Goal: Task Accomplishment & Management: Use online tool/utility

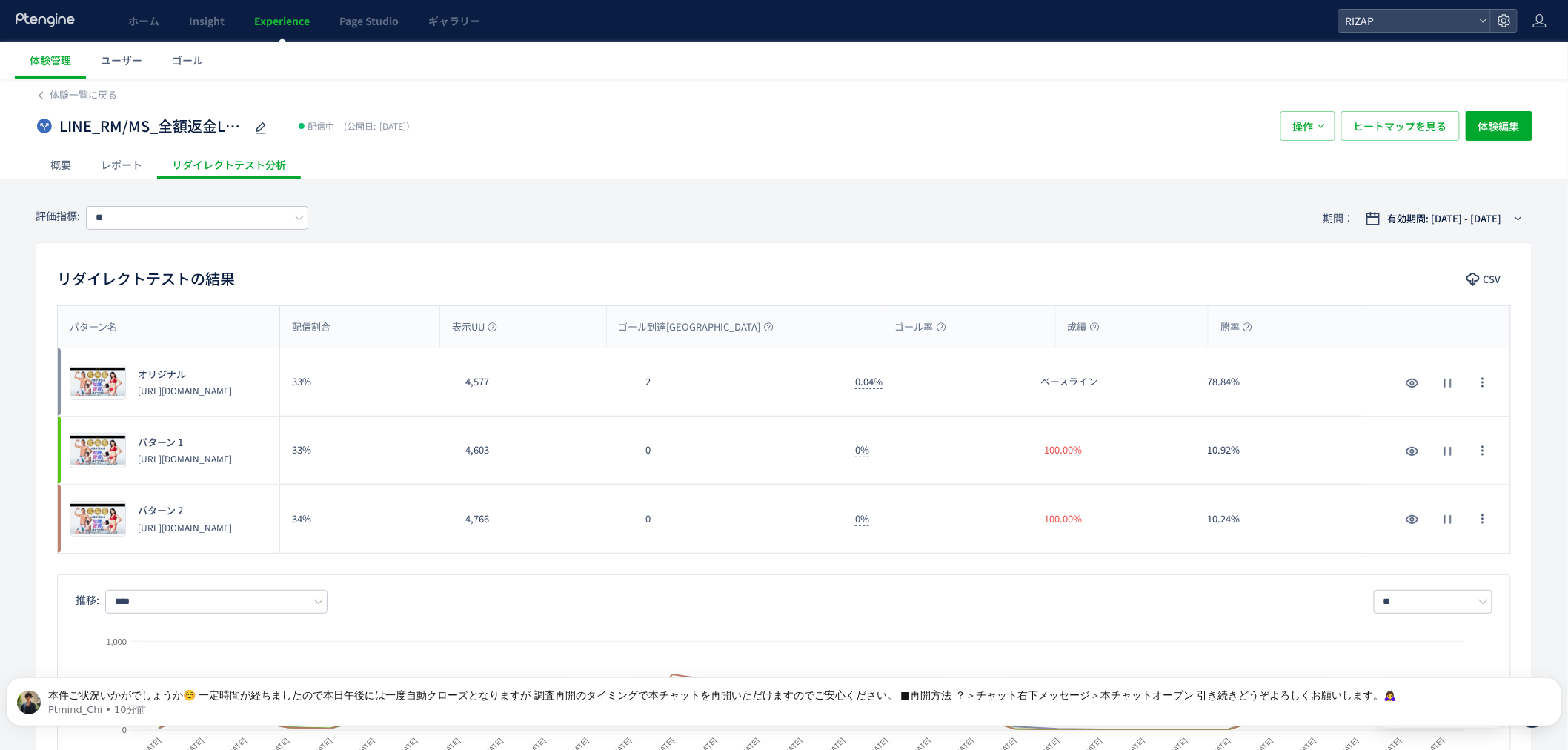
click at [290, 23] on span "Experience" at bounding box center [282, 21] width 55 height 14
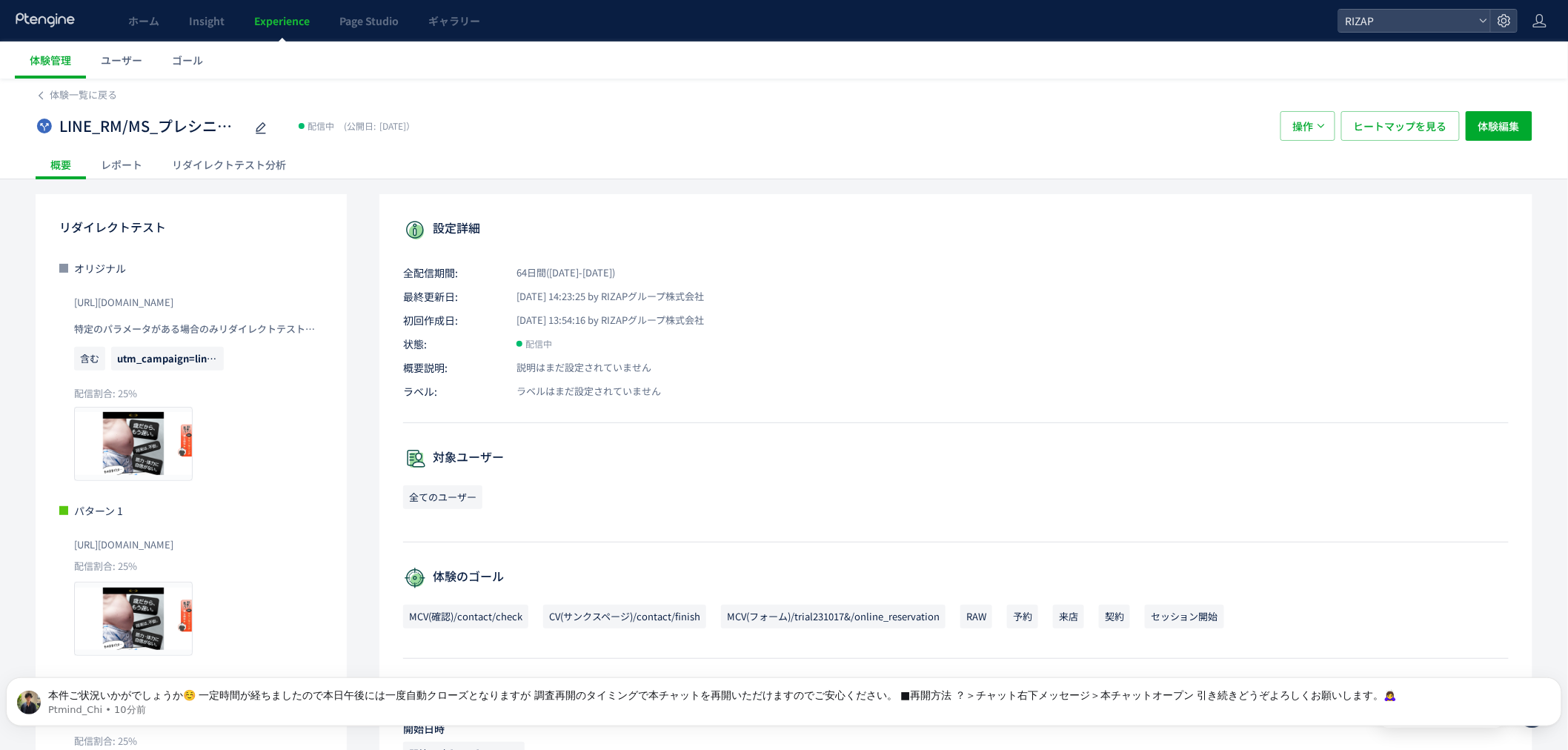
click at [253, 161] on div "リダイレクトテスト分析" at bounding box center [229, 164] width 144 height 30
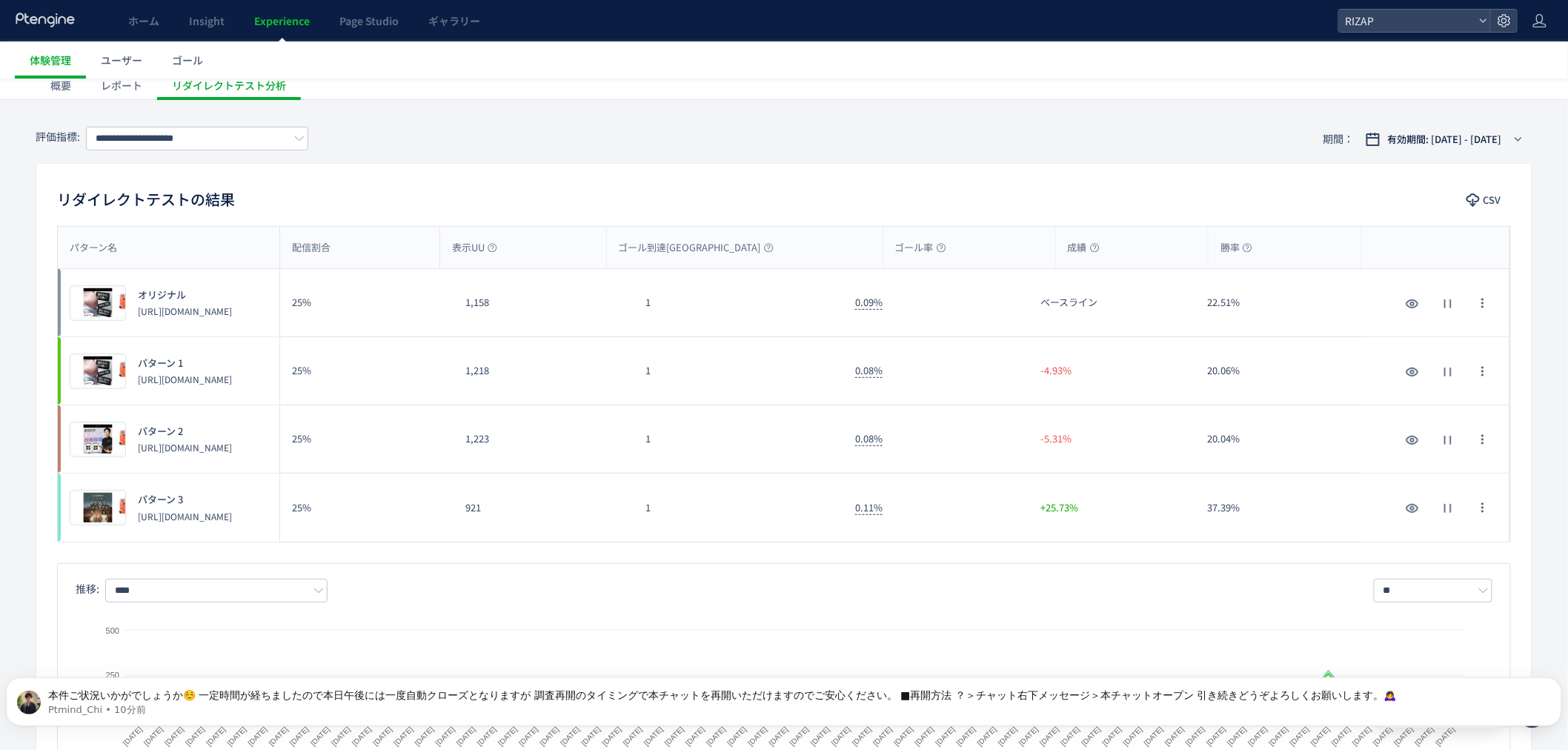
scroll to position [82, 0]
click at [139, 138] on input "**********" at bounding box center [197, 136] width 223 height 24
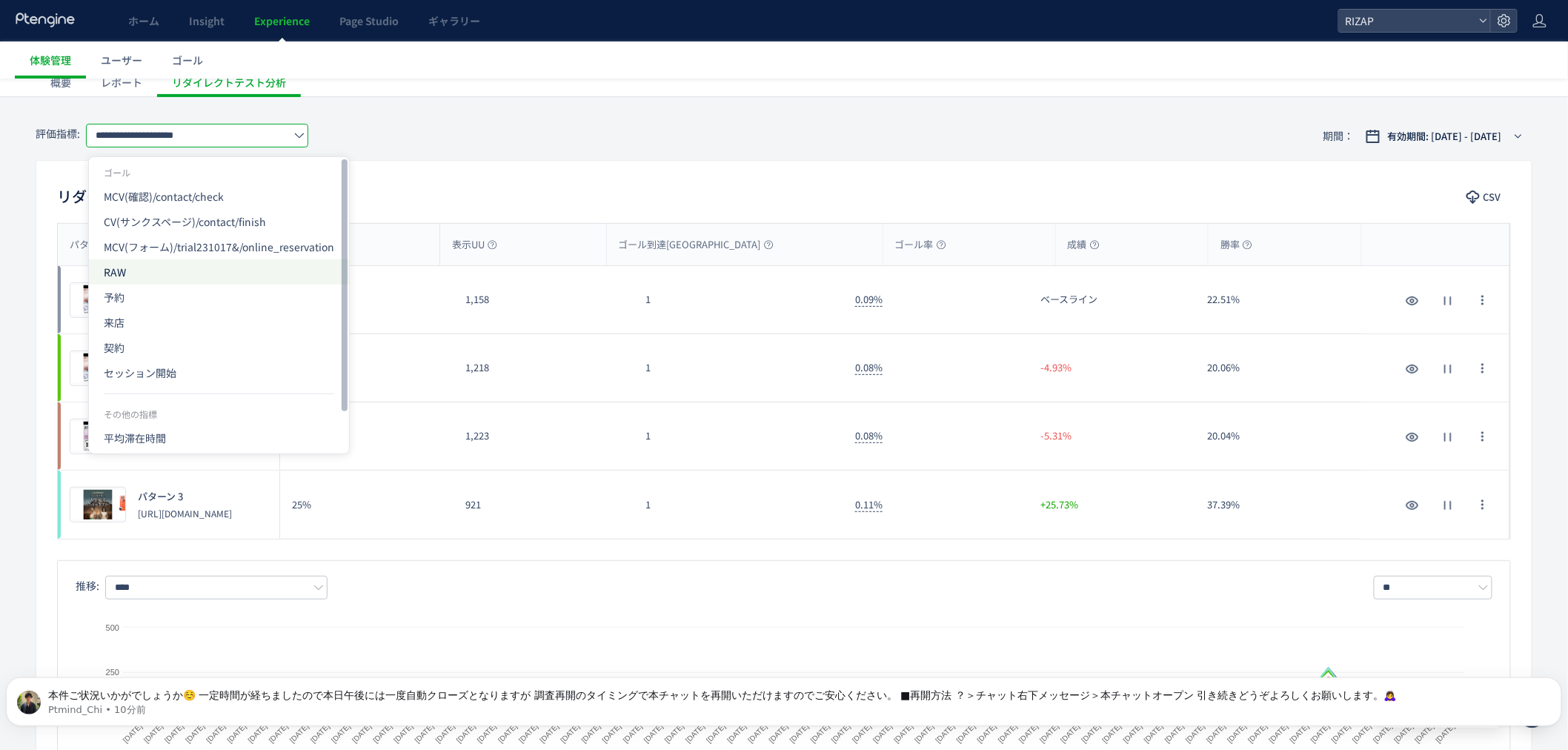
click at [172, 279] on span "RAW" at bounding box center [219, 273] width 231 height 25
type input "***"
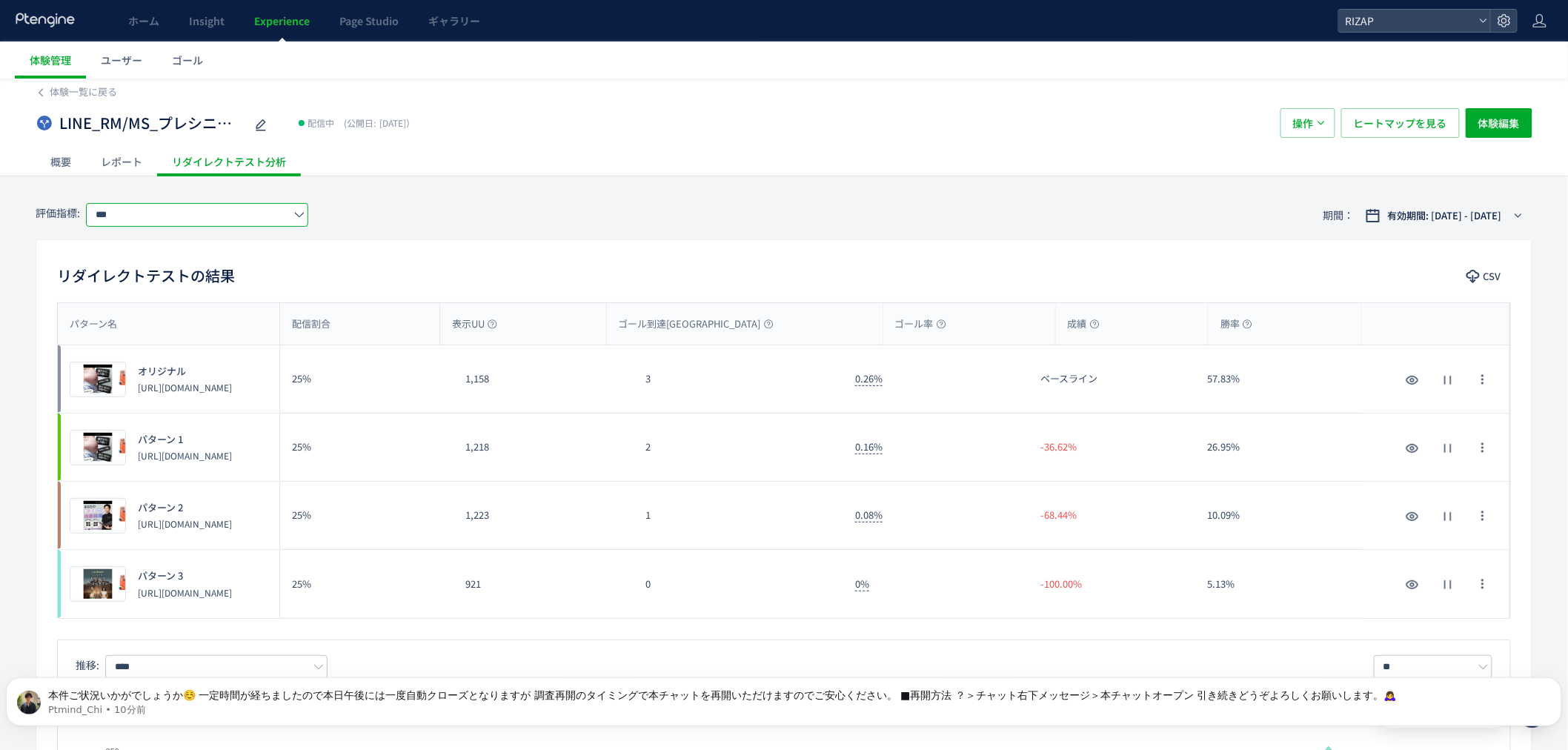
scroll to position [0, 0]
click at [1040, 218] on span "有効期間: [DATE] - [DATE]" at bounding box center [1445, 218] width 114 height 14
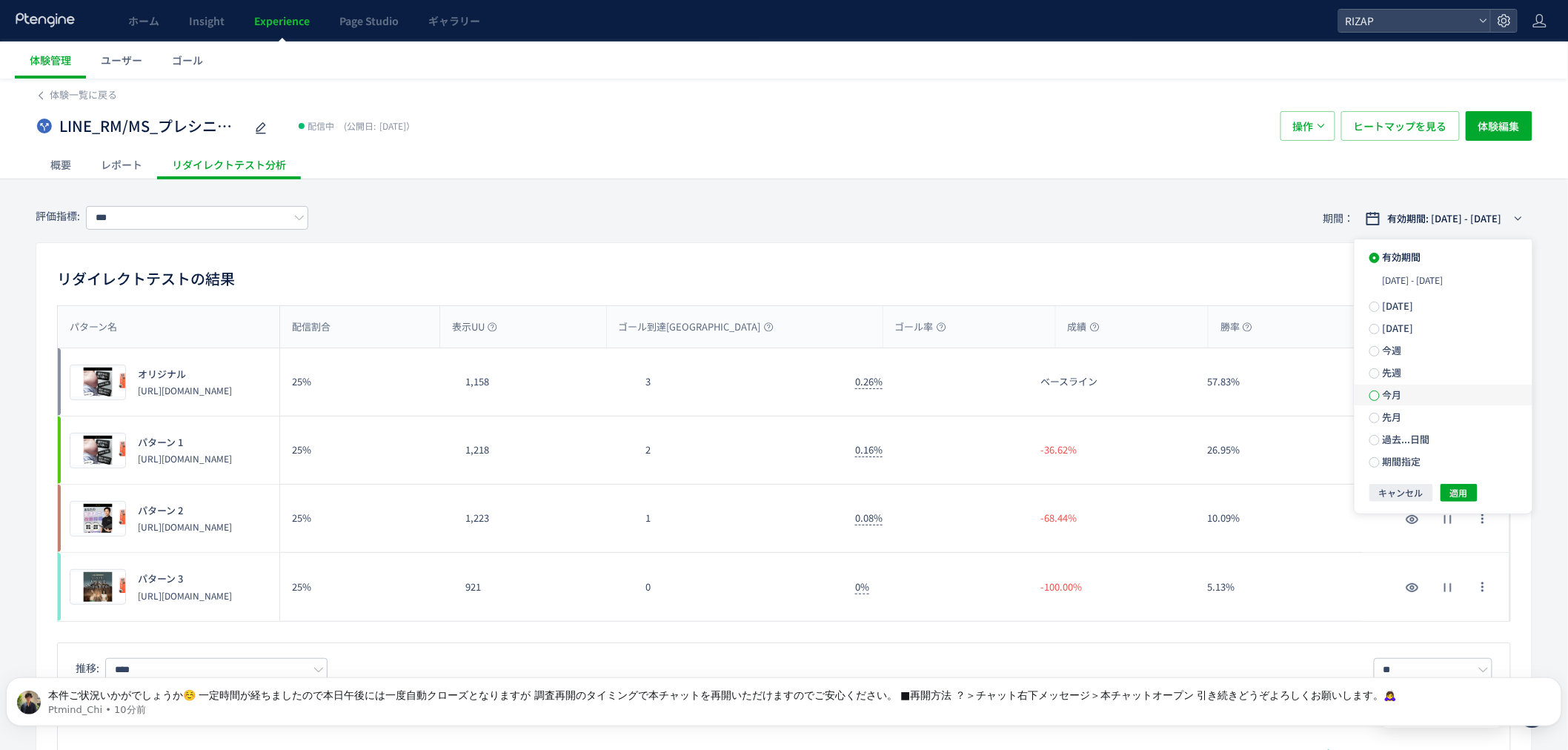
click at [1040, 401] on span at bounding box center [1374, 395] width 10 height 10
click at [1040, 453] on span "適用" at bounding box center [1459, 466] width 18 height 18
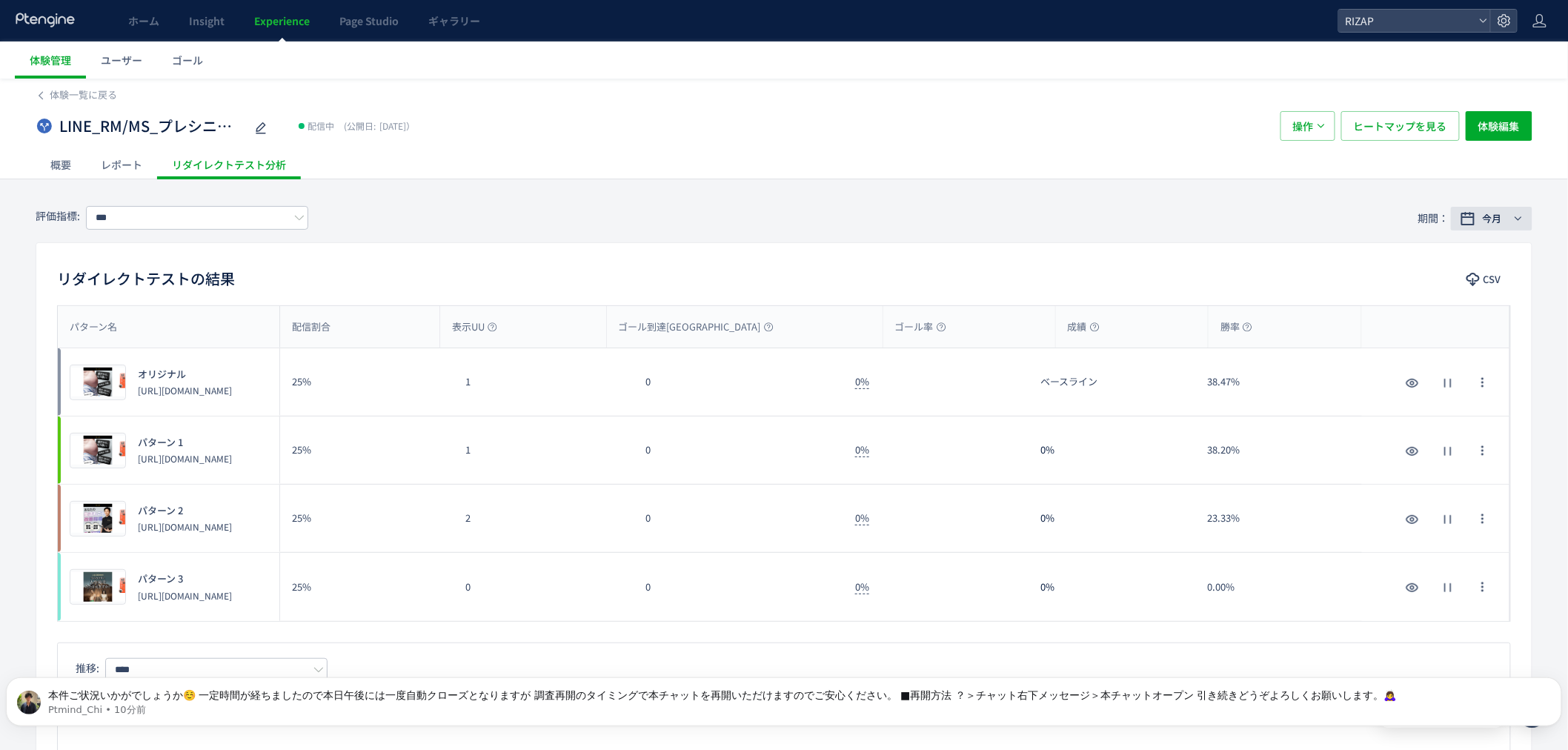
click at [1040, 211] on span "今月" at bounding box center [1492, 218] width 19 height 14
click at [1040, 401] on label "先月" at bounding box center [1443, 390] width 177 height 21
click at [1040, 453] on div "キャンセル 適用" at bounding box center [1444, 466] width 148 height 18
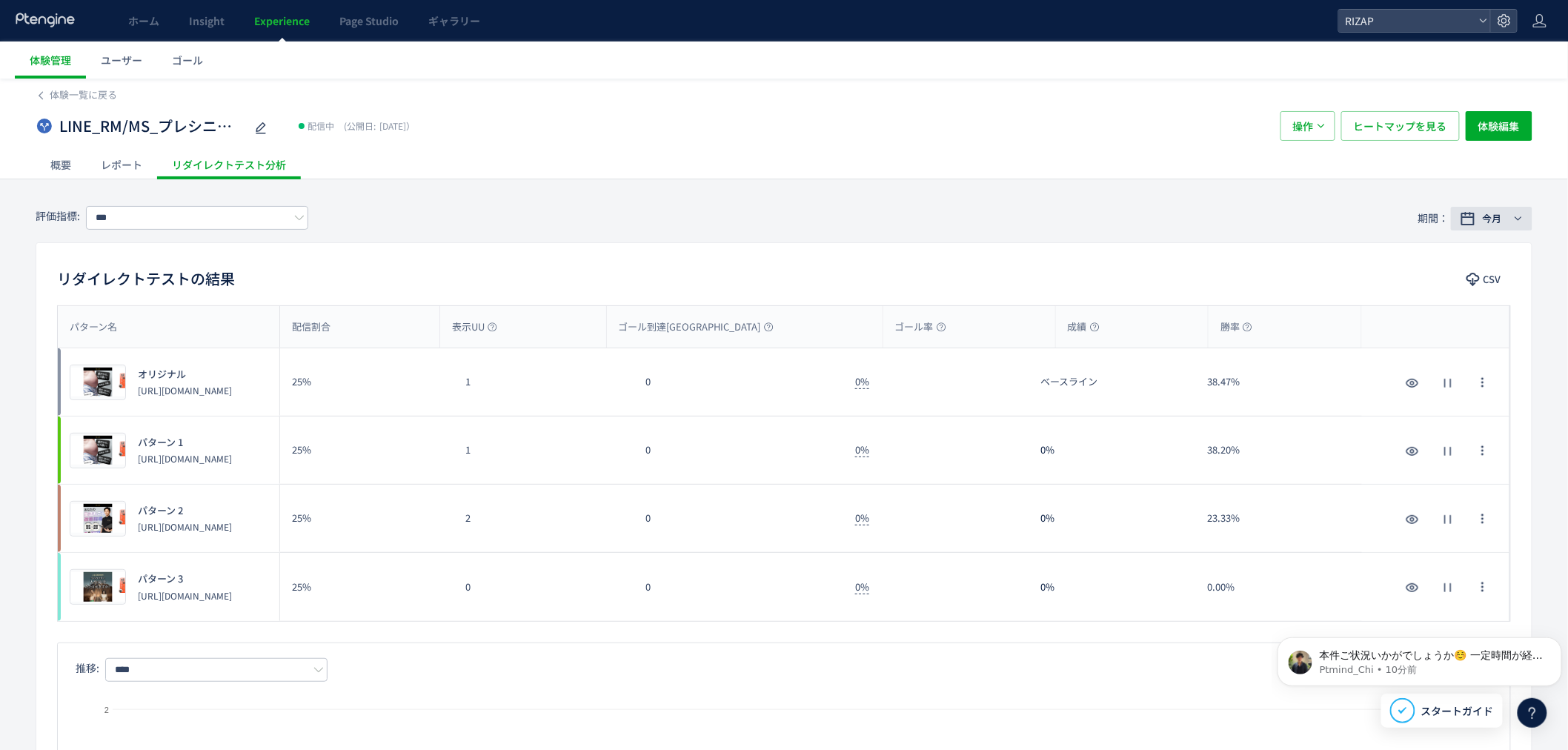
click at [1040, 215] on span "今月" at bounding box center [1492, 218] width 19 height 14
click at [1040, 390] on span "先月" at bounding box center [1391, 390] width 23 height 14
click at [1040, 453] on span "適用" at bounding box center [1459, 466] width 18 height 18
click at [779, 284] on div "リダイレクトテストの結果 CSV" at bounding box center [784, 280] width 1496 height 26
